Goal: Check status: Check status

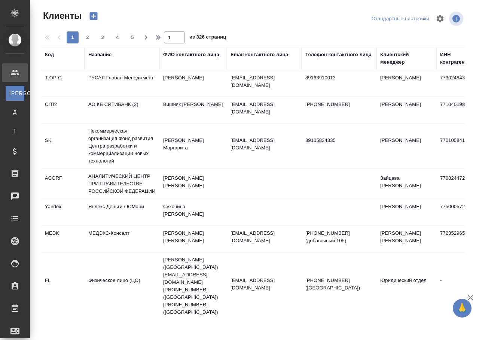
select select "RU"
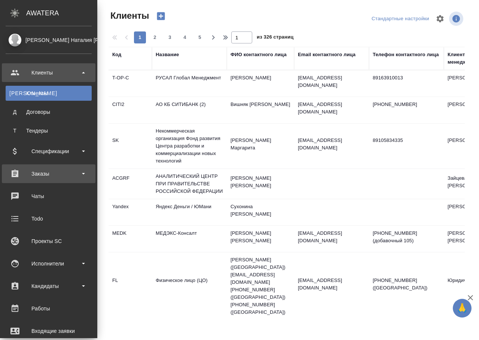
click at [45, 174] on div "Заказы" at bounding box center [49, 173] width 86 height 11
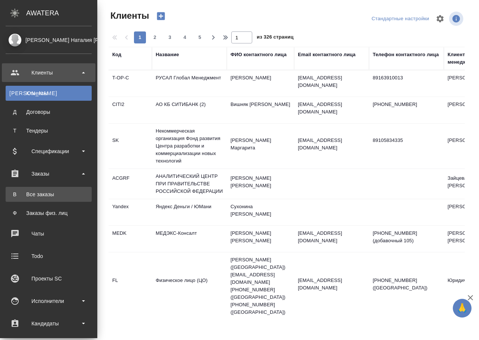
click at [52, 191] on div "Все заказы" at bounding box center [48, 194] width 79 height 7
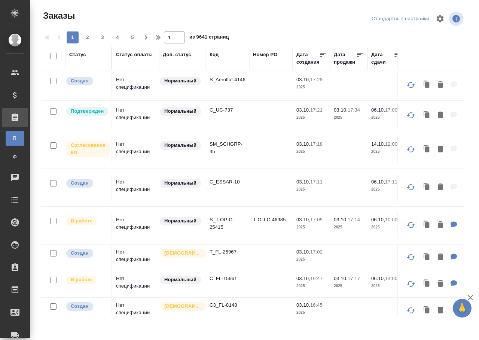
click at [214, 57] on div "Код" at bounding box center [214, 54] width 9 height 7
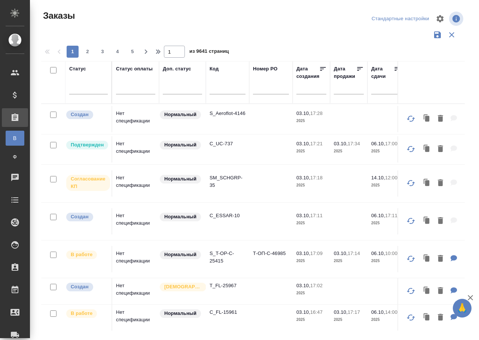
click at [216, 90] on input "text" at bounding box center [228, 89] width 36 height 9
type input "м"
paste input "SPBK_YK-41"
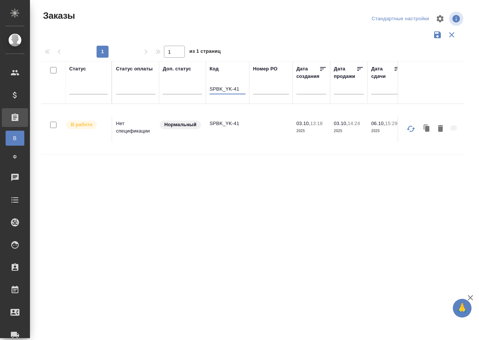
type input "SPBK_YK-41"
click at [113, 128] on td "Нет спецификации" at bounding box center [135, 129] width 47 height 26
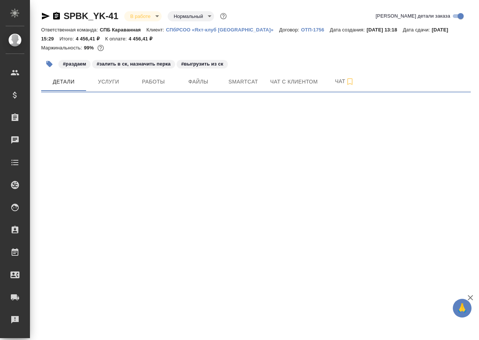
select select "RU"
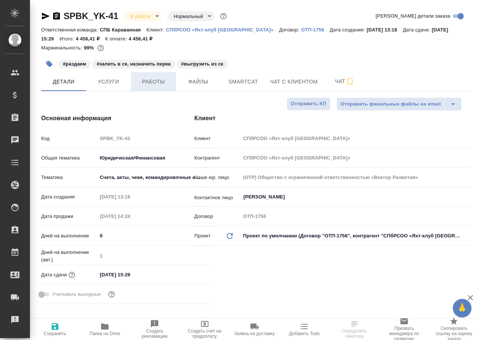
type textarea "x"
click at [151, 82] on span "Работы" at bounding box center [154, 81] width 36 height 9
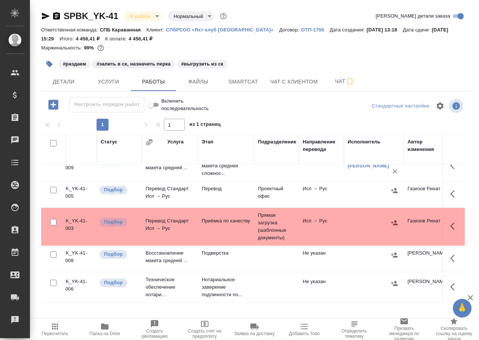
scroll to position [20, 0]
